Goal: Register for event/course

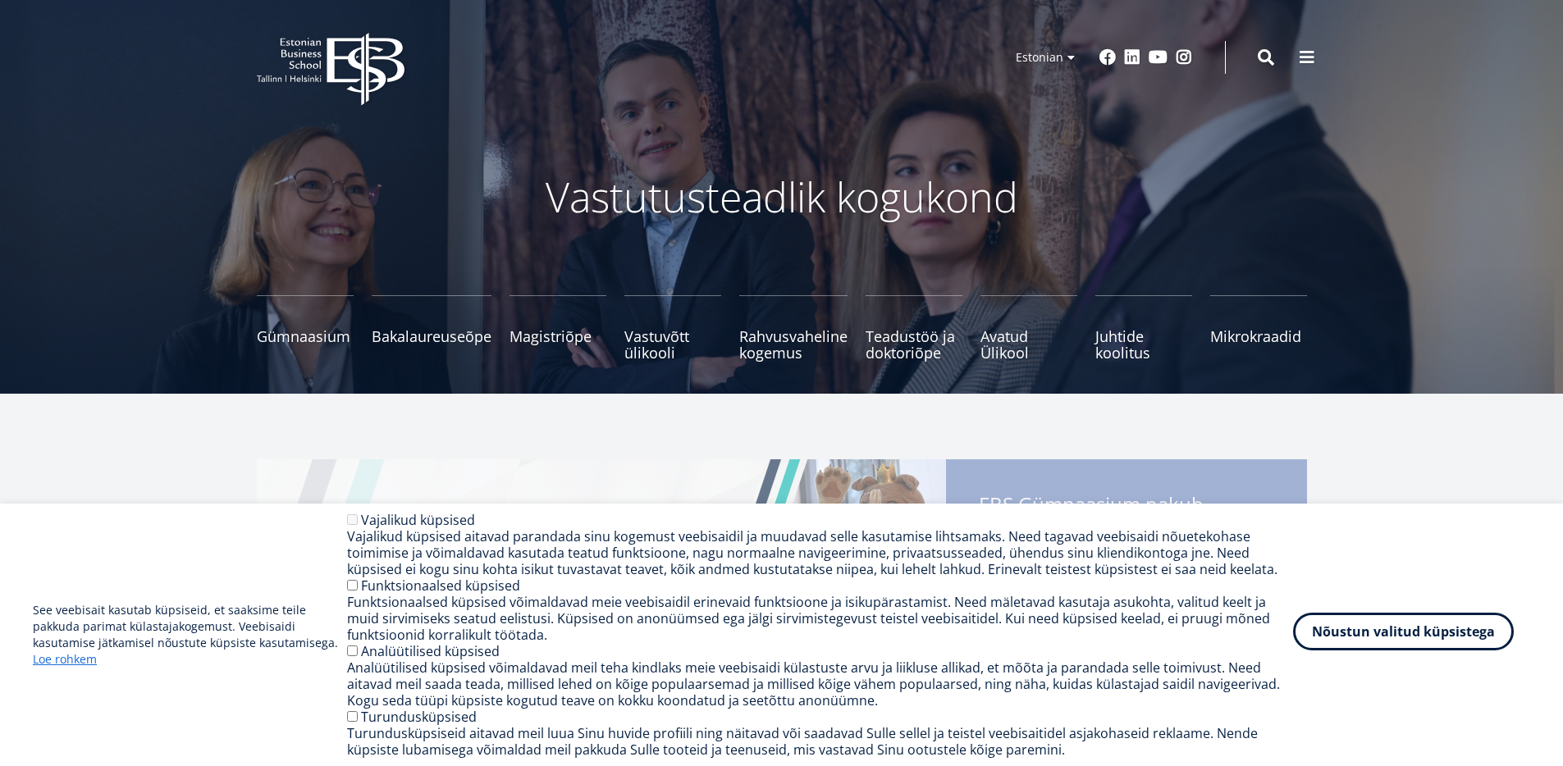
click at [1416, 638] on button "Nõustun valitud küpsistega" at bounding box center [1403, 632] width 221 height 38
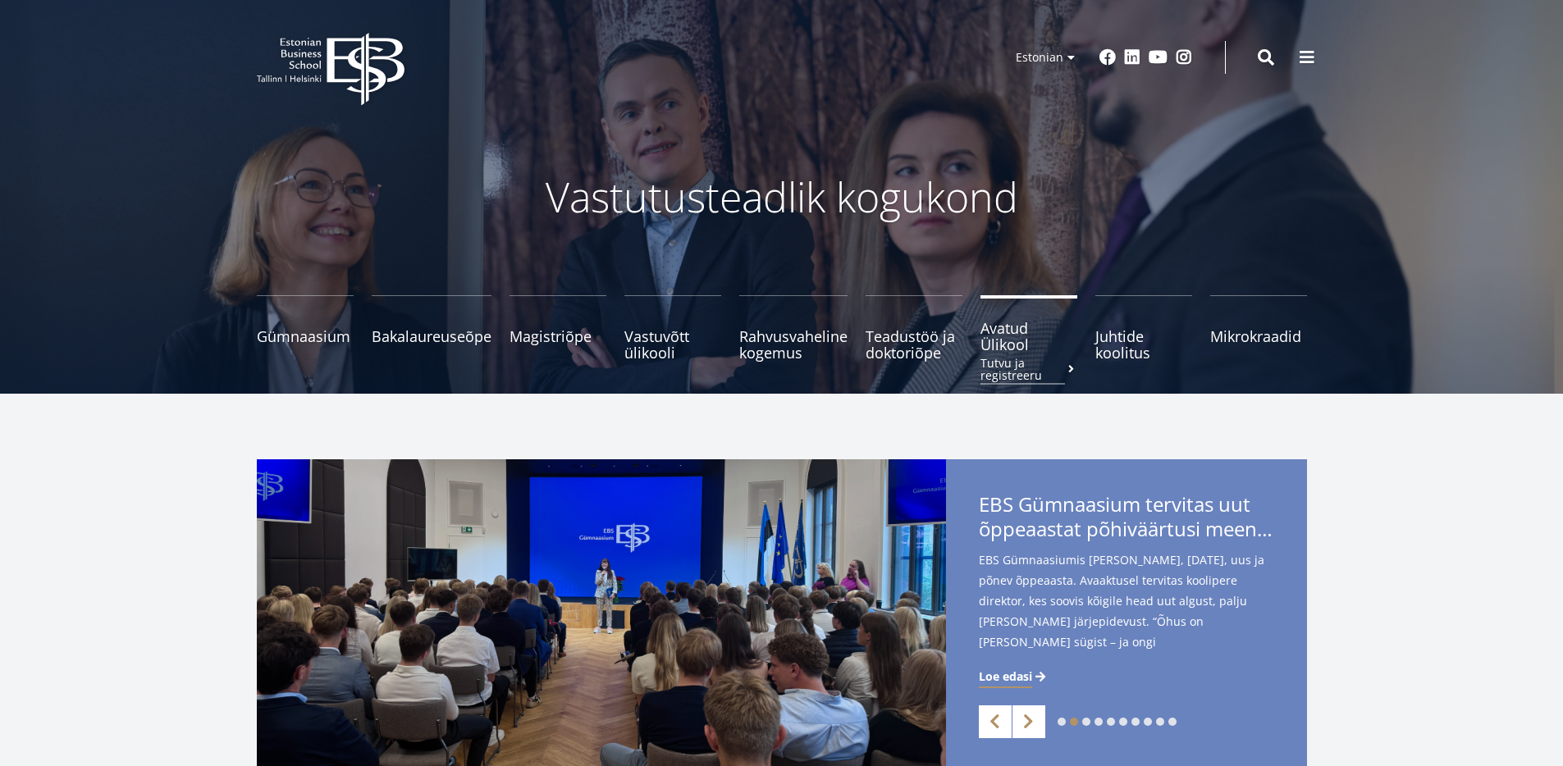
click at [1005, 358] on small "Tutvu ja registreeru" at bounding box center [1028, 369] width 97 height 25
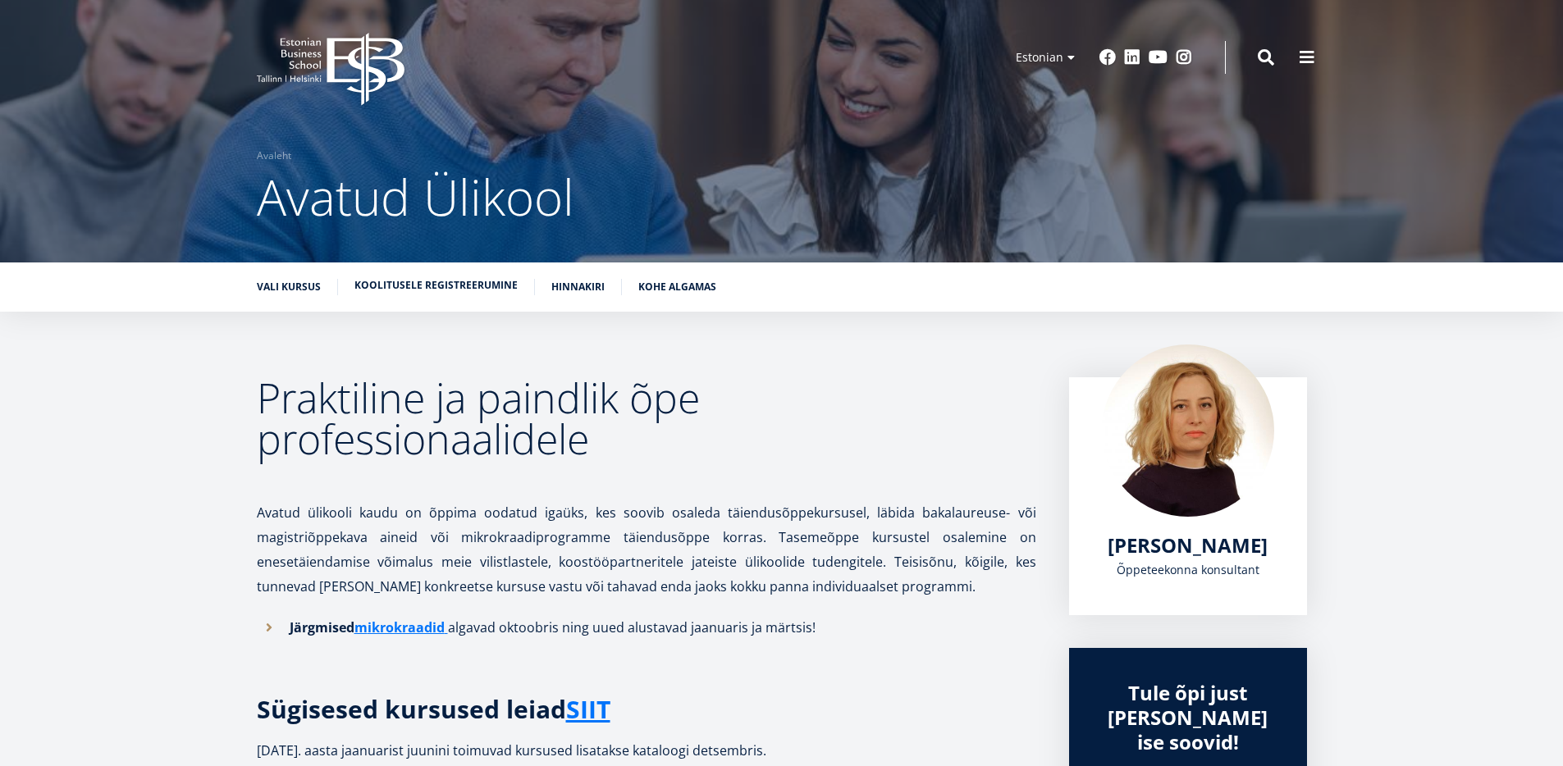
click at [422, 291] on link "Koolitusele registreerumine" at bounding box center [435, 285] width 163 height 16
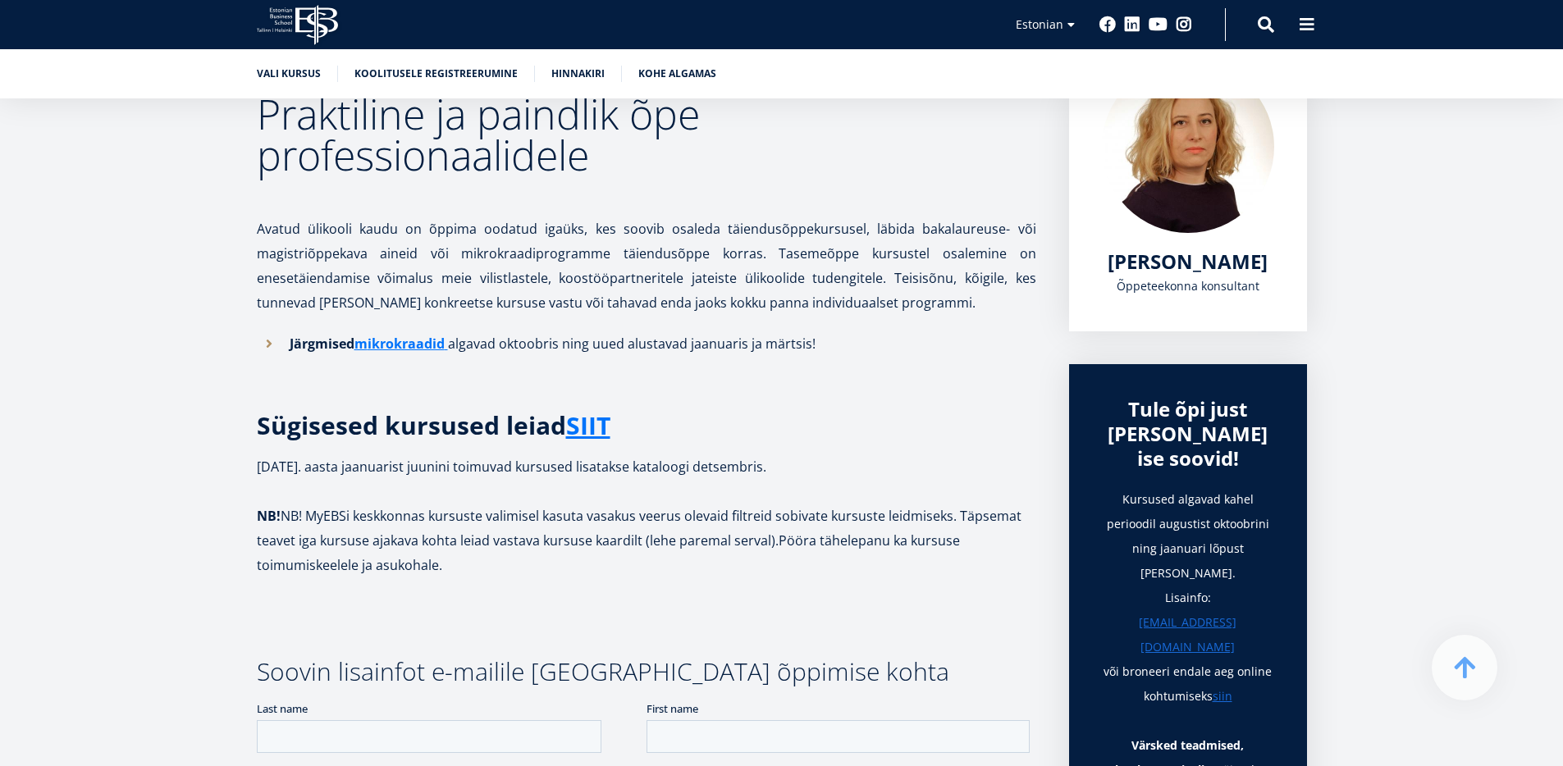
scroll to position [274, 0]
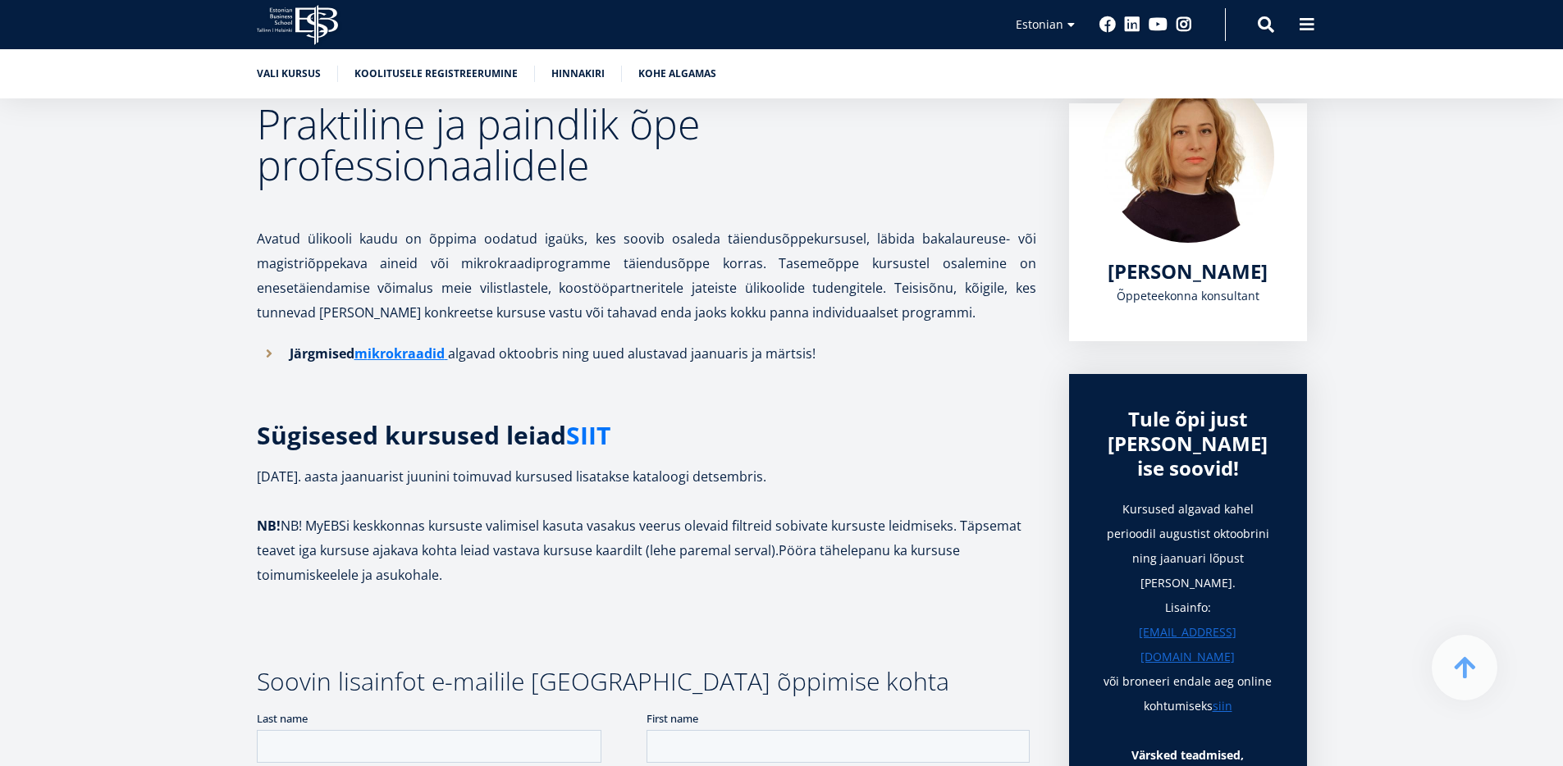
click at [587, 441] on link "SIIT" at bounding box center [588, 435] width 44 height 25
